Goal: Navigation & Orientation: Find specific page/section

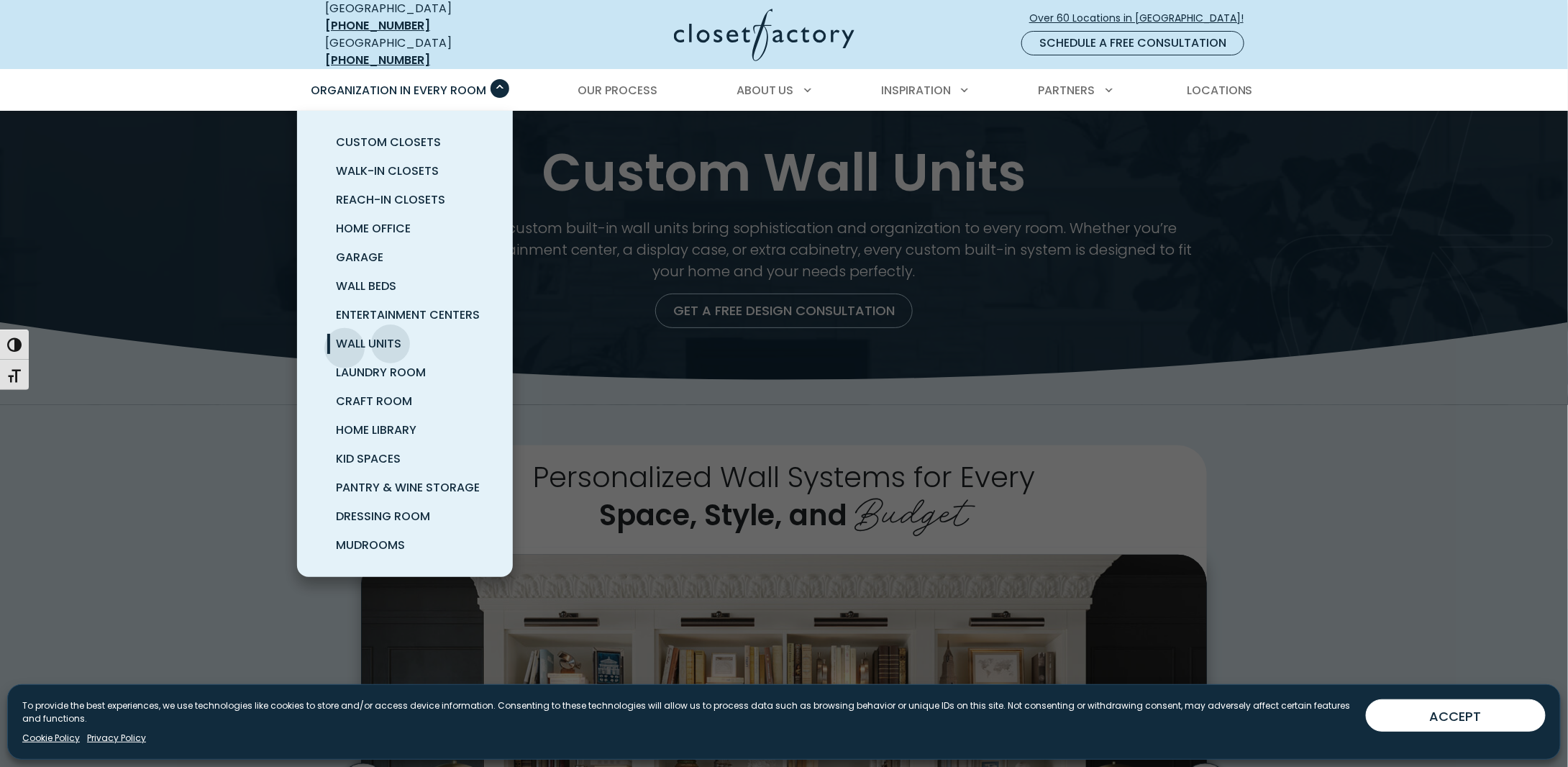
click at [346, 335] on span "Wall Units" at bounding box center [369, 343] width 66 height 17
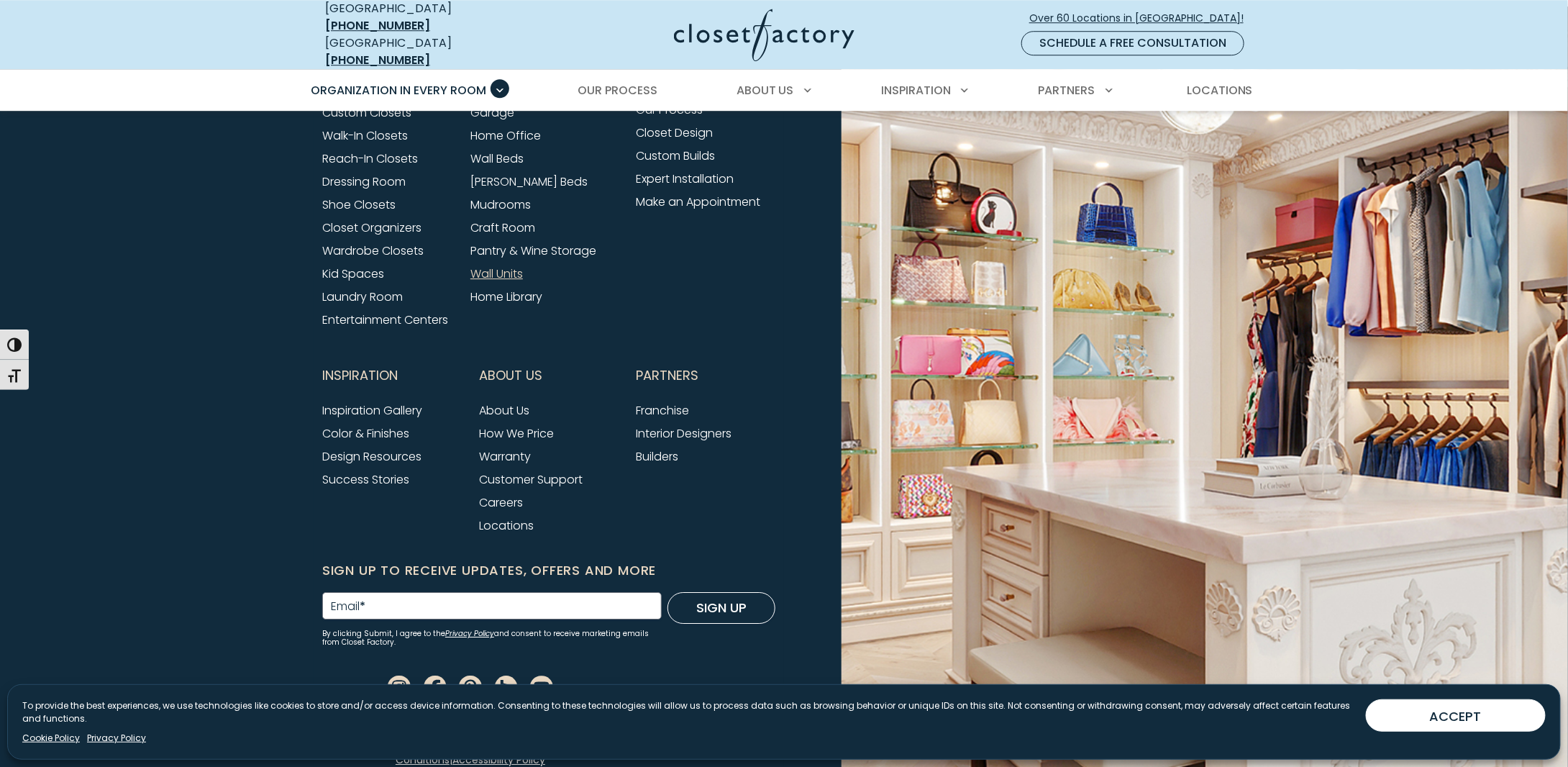
scroll to position [4555, 0]
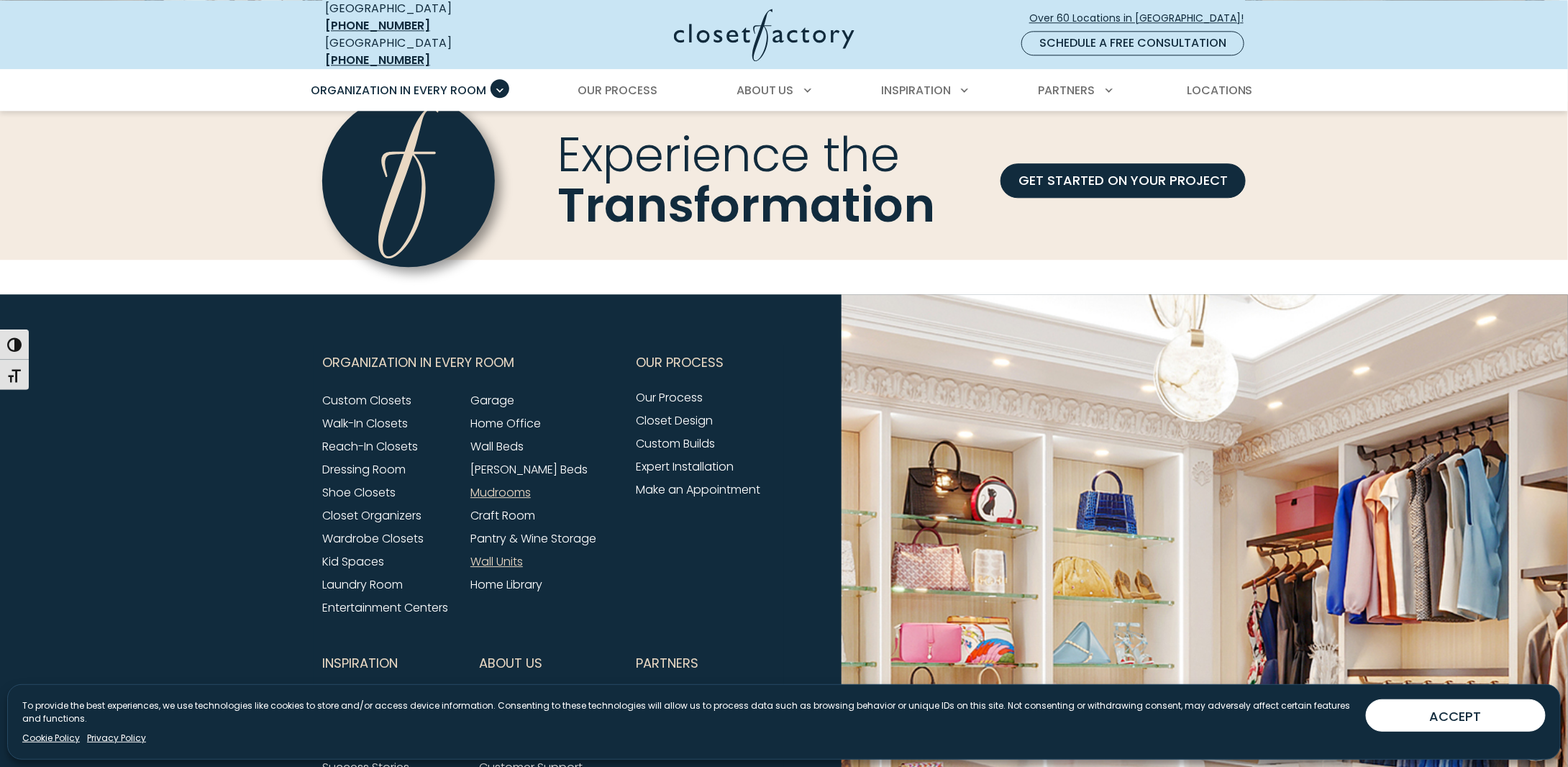
click at [491, 484] on link "Mudrooms" at bounding box center [500, 492] width 60 height 17
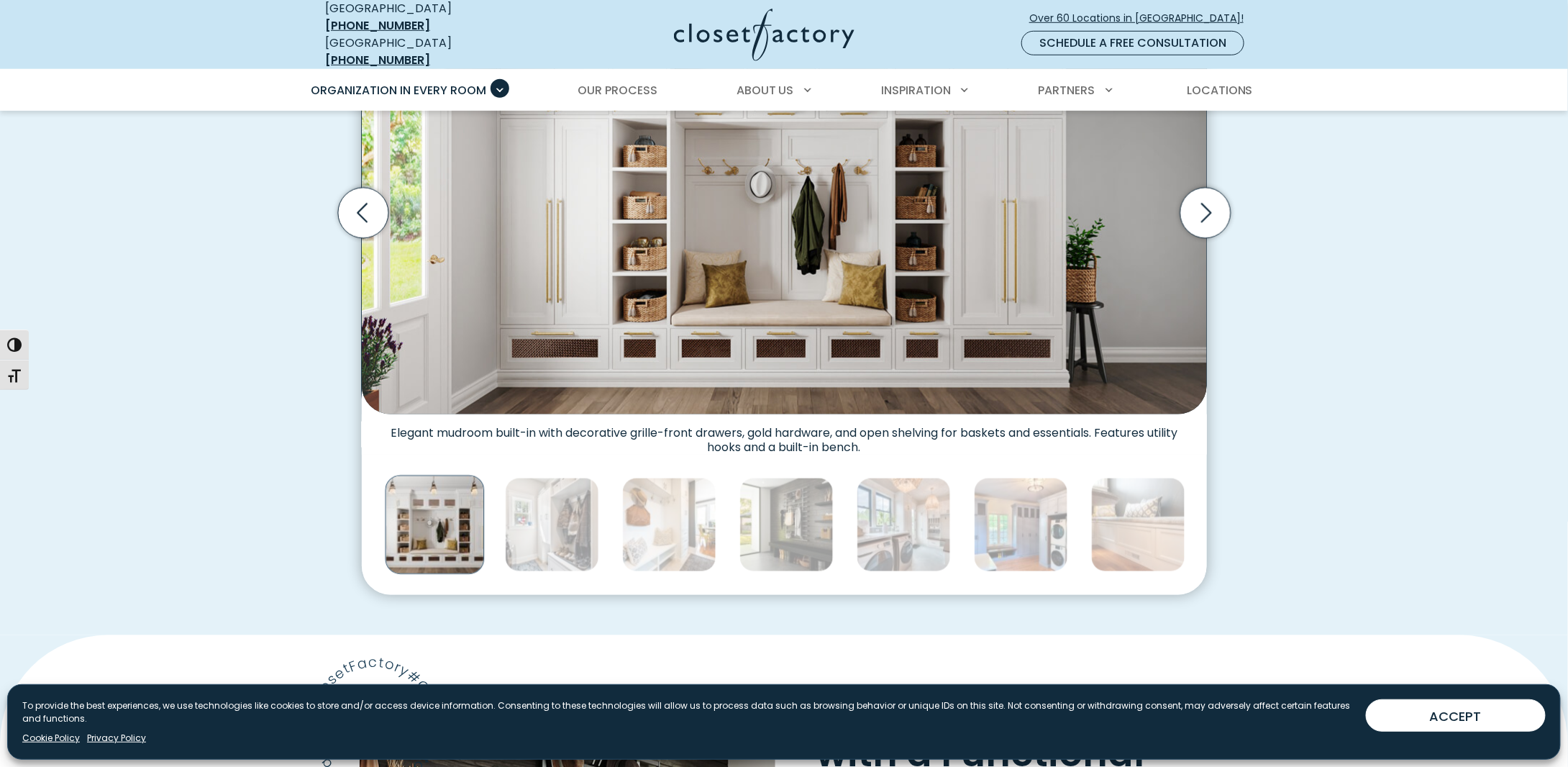
scroll to position [648, 0]
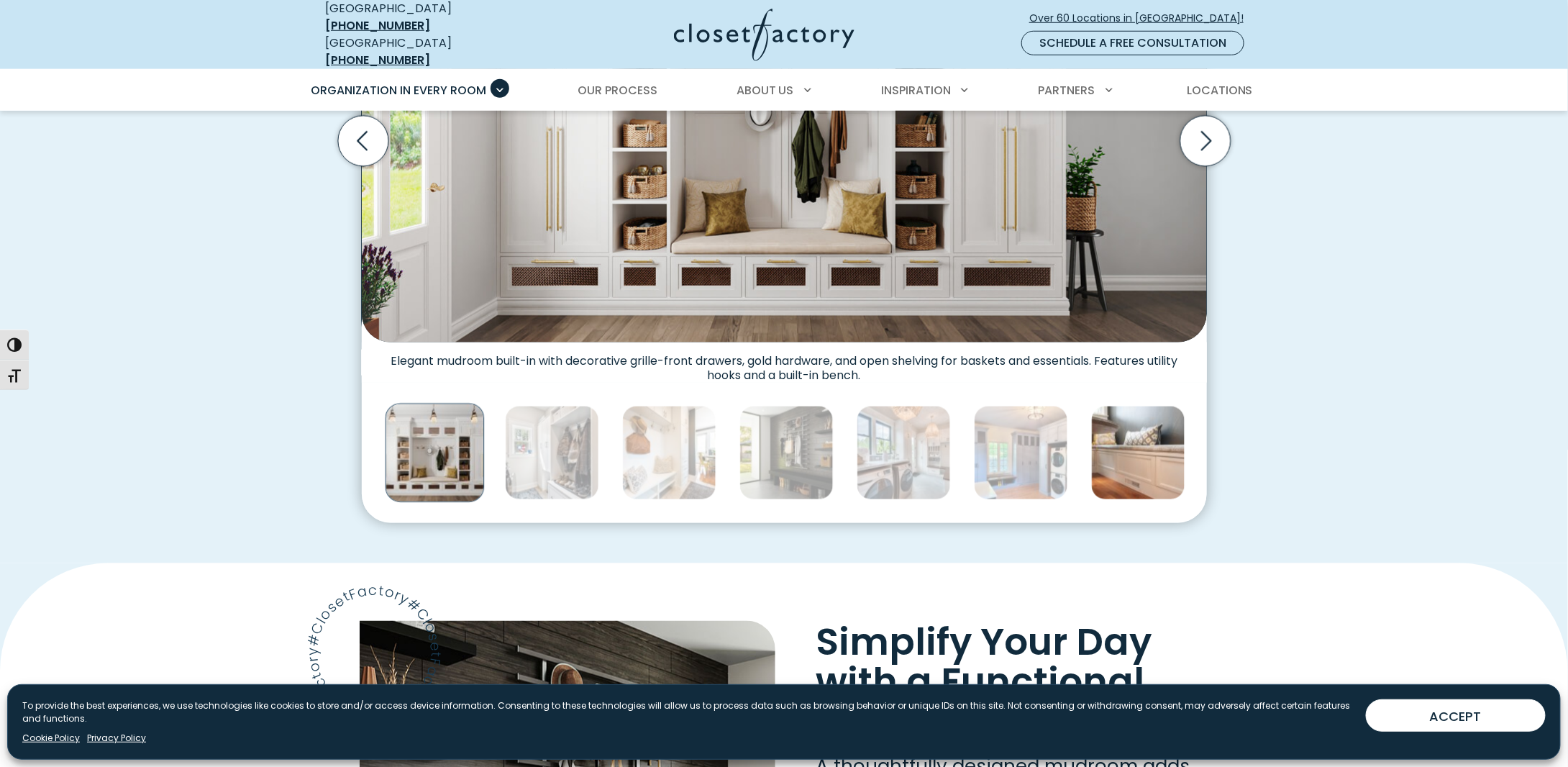
click at [1157, 457] on img "Thumbnail Gallery" at bounding box center [1138, 452] width 94 height 94
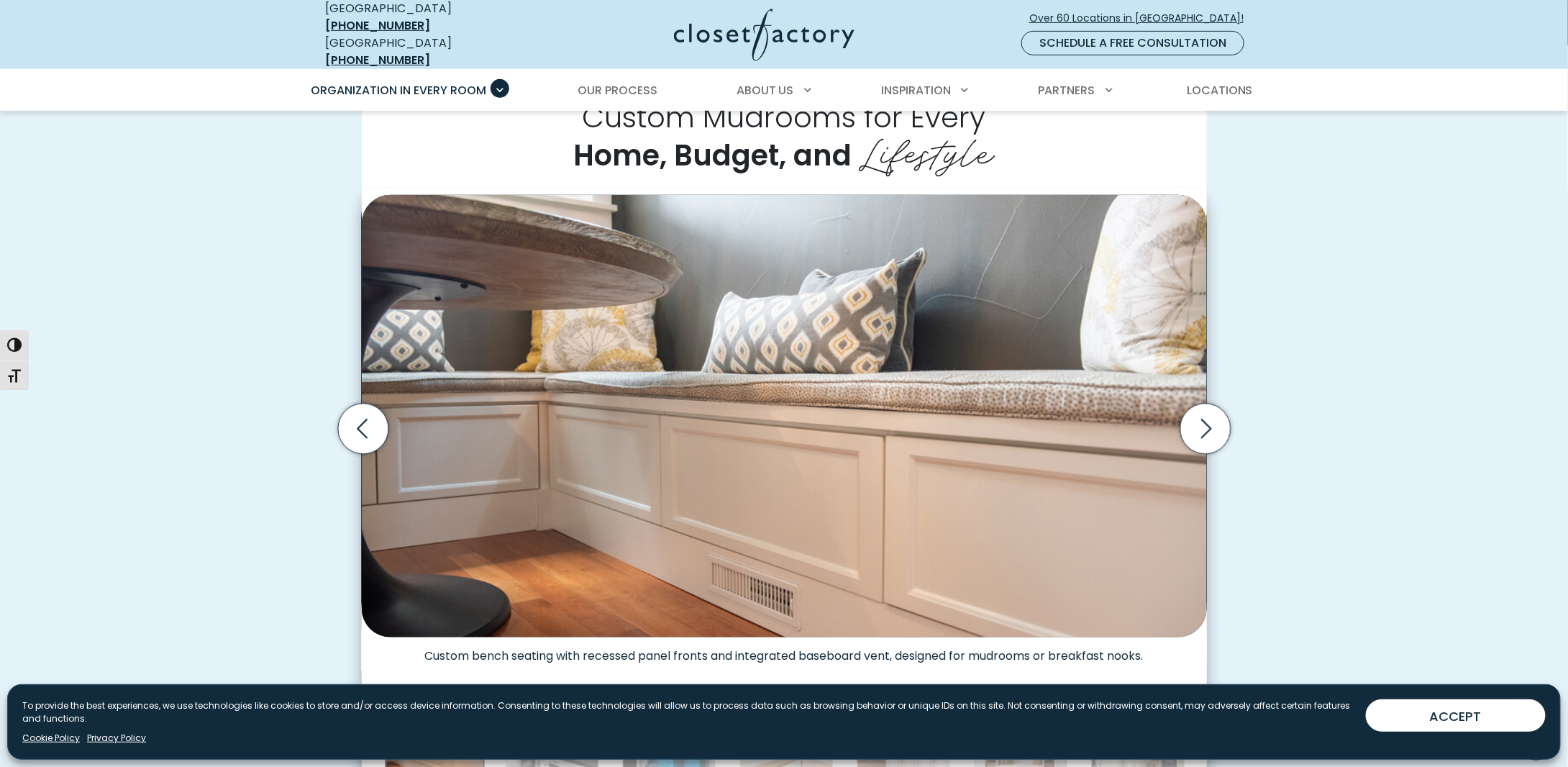
scroll to position [575, 0]
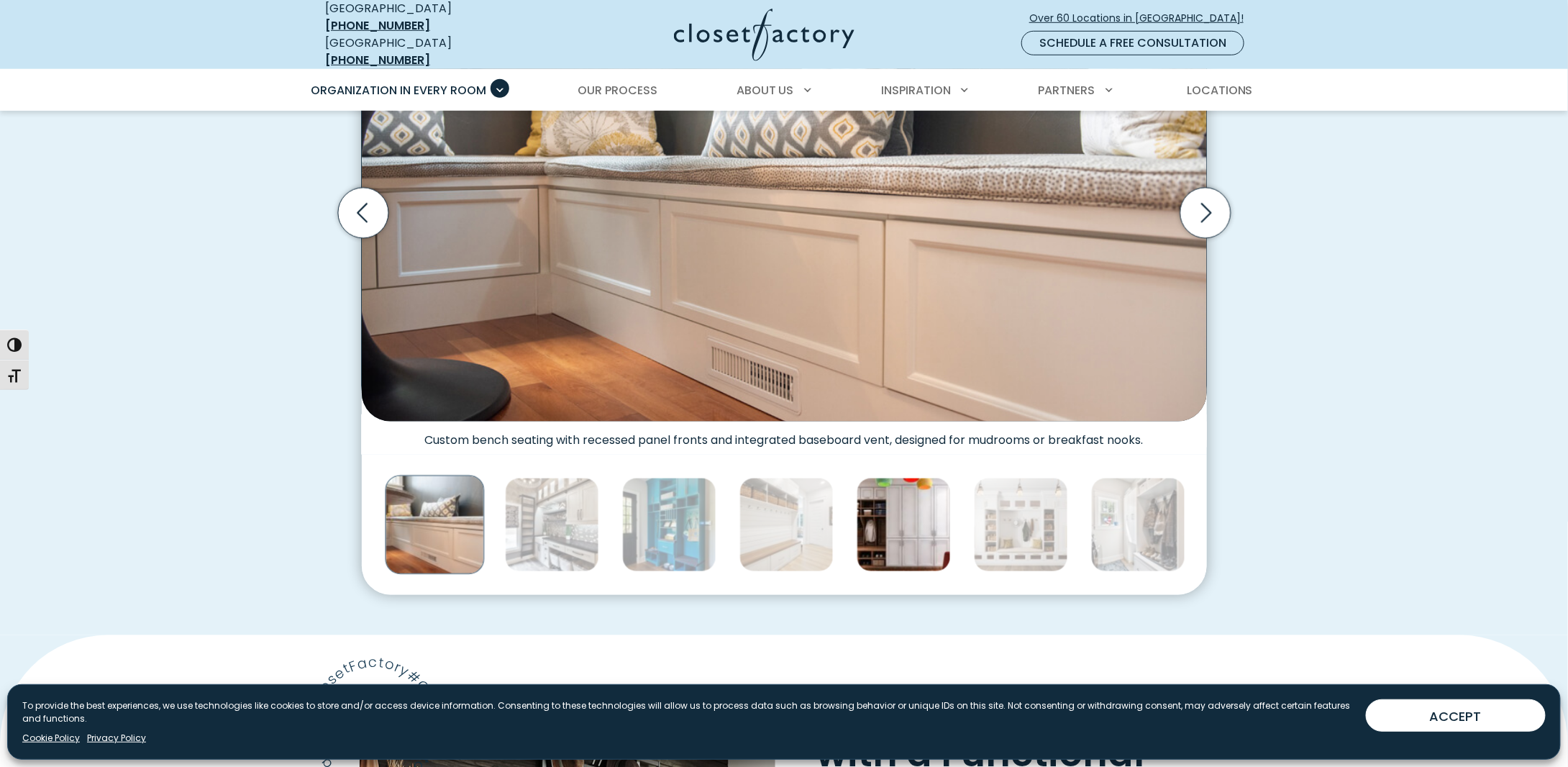
click at [867, 495] on img "Thumbnail Gallery" at bounding box center [903, 524] width 94 height 94
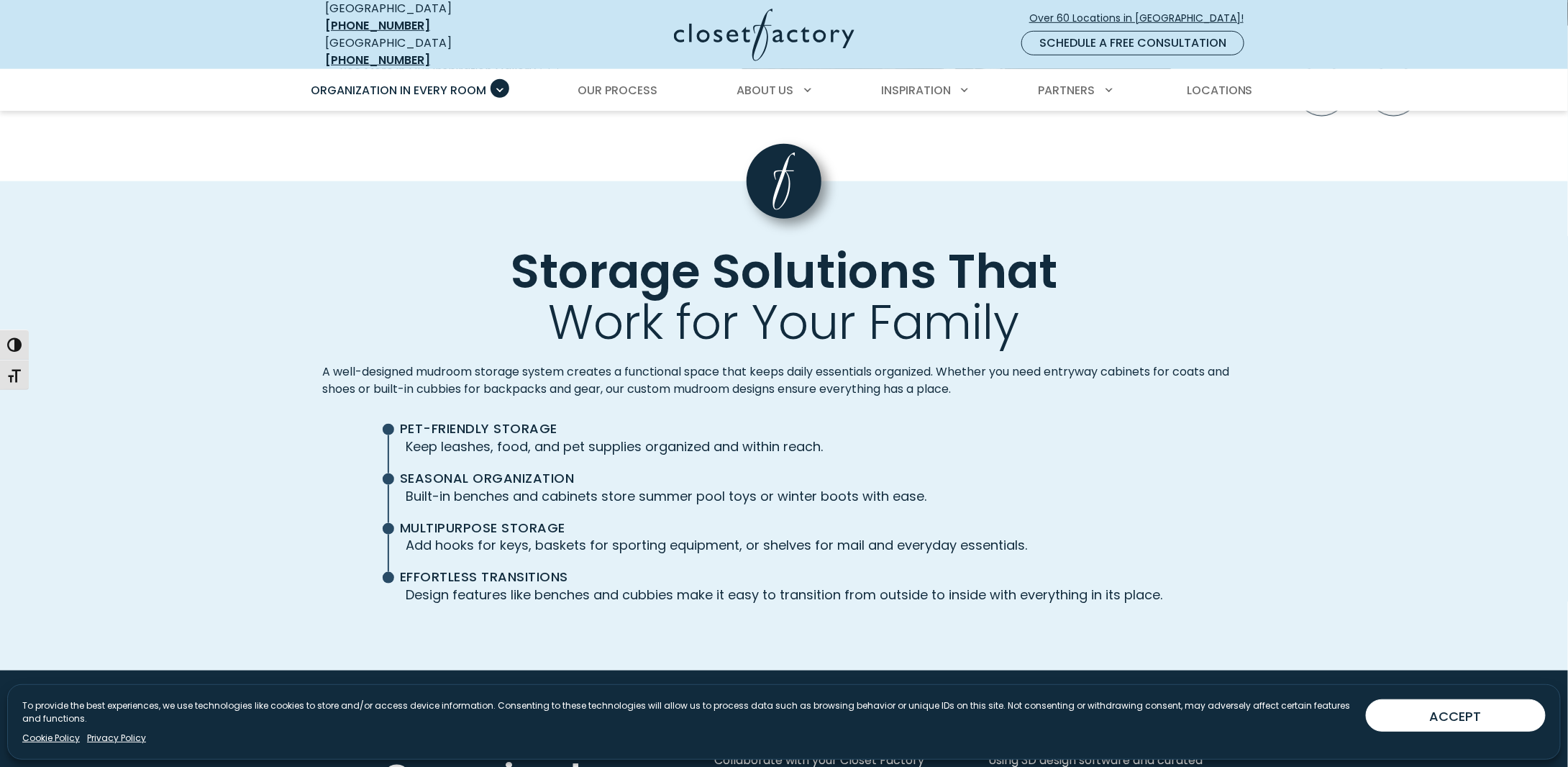
scroll to position [3524, 0]
